Goal: Download file/media

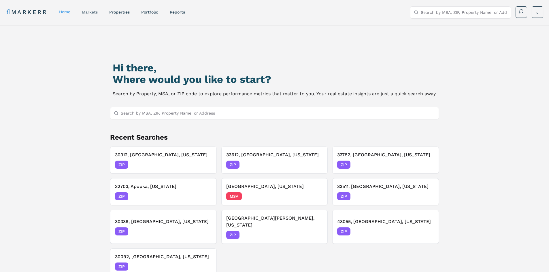
click at [95, 12] on link "markets" at bounding box center [90, 12] width 16 height 5
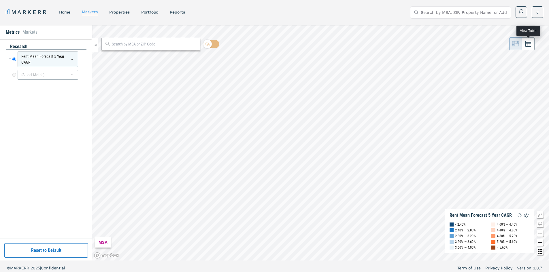
click at [529, 46] on icon at bounding box center [528, 44] width 6 height 6
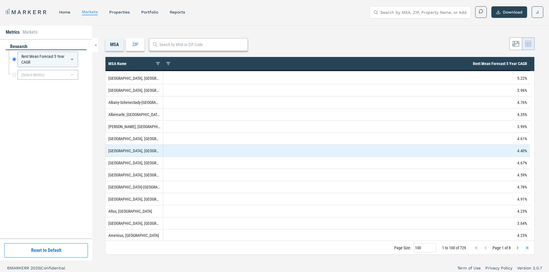
scroll to position [71, 0]
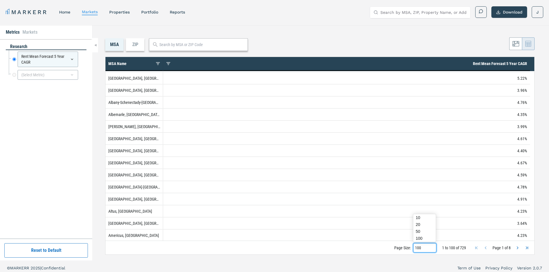
drag, startPoint x: 426, startPoint y: 246, endPoint x: 406, endPoint y: 242, distance: 20.6
click at [406, 242] on div "Page Size: 100 1 to 100 of 729 Page 1 of 8" at bounding box center [319, 248] width 429 height 14
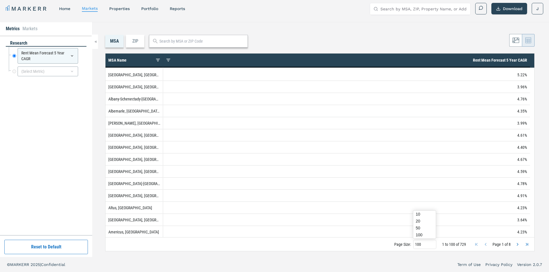
click at [387, 247] on div "Page Size: 100 1 to 100 of 729 Page 1 of 8" at bounding box center [319, 244] width 429 height 14
click at [511, 12] on button "Download" at bounding box center [509, 9] width 36 height 12
click at [137, 37] on div "ZIP" at bounding box center [135, 41] width 18 height 13
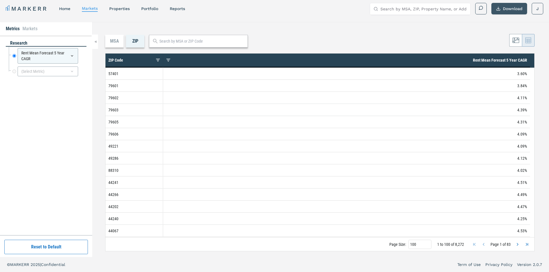
click at [508, 8] on button "Download" at bounding box center [509, 9] width 36 height 12
